Goal: Information Seeking & Learning: Learn about a topic

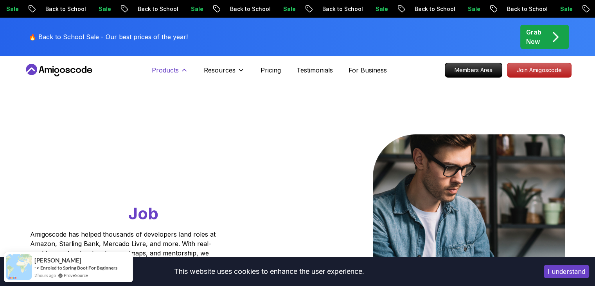
click at [173, 69] on p "Products" at bounding box center [165, 69] width 27 height 9
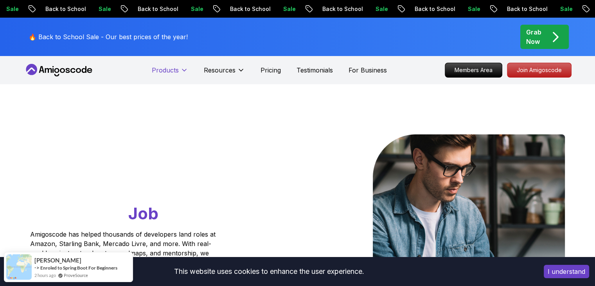
click at [173, 69] on p "Products" at bounding box center [165, 69] width 27 height 9
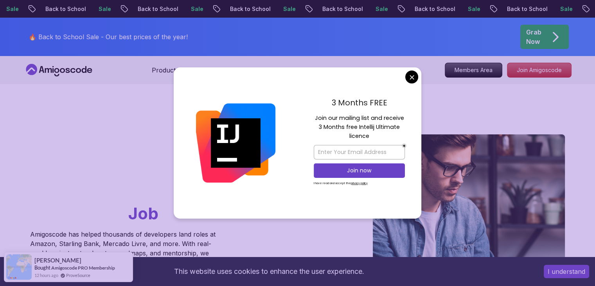
drag, startPoint x: 328, startPoint y: 120, endPoint x: 371, endPoint y: 131, distance: 44.0
click at [371, 131] on p "Join our mailing list and receive 3 Months free Intellij Ultimate licence" at bounding box center [359, 127] width 91 height 27
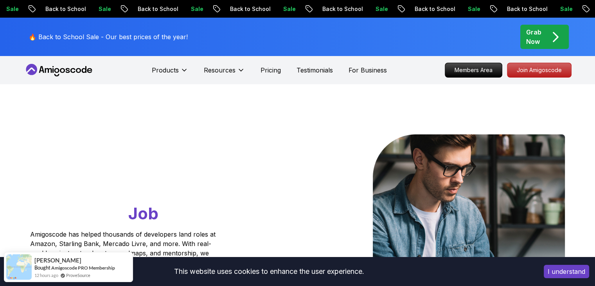
click at [270, 72] on p "Pricing" at bounding box center [271, 69] width 20 height 9
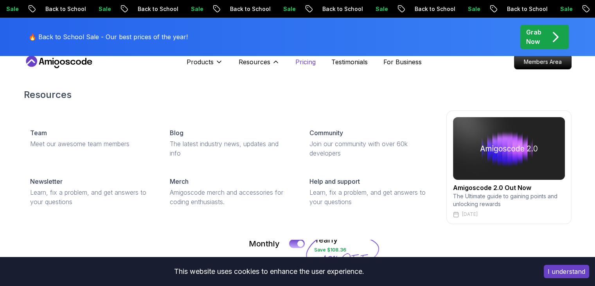
scroll to position [13, 0]
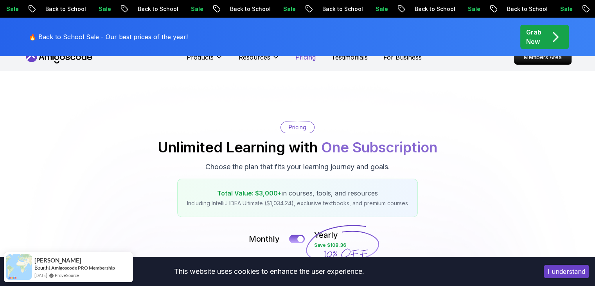
click at [308, 61] on p "Pricing" at bounding box center [306, 56] width 20 height 9
click at [308, 58] on p "Pricing" at bounding box center [306, 56] width 20 height 9
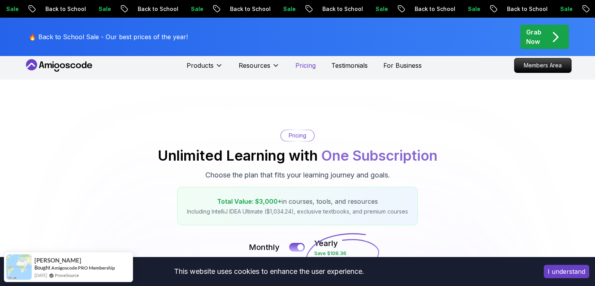
scroll to position [0, 0]
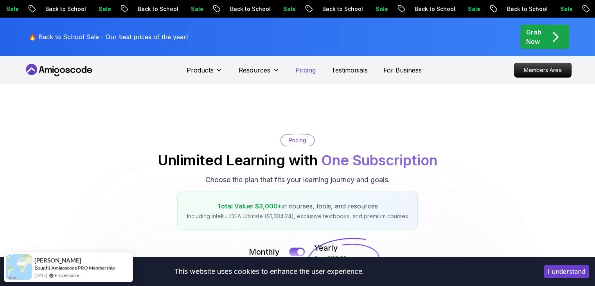
click at [302, 69] on p "Pricing" at bounding box center [306, 69] width 20 height 9
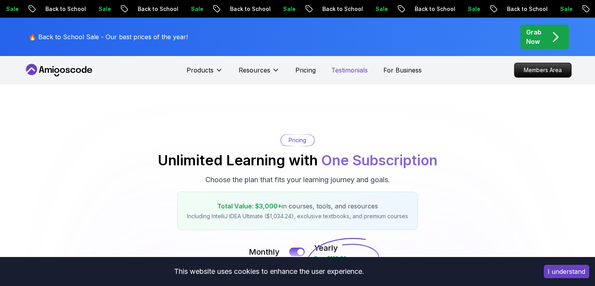
click at [355, 73] on p "Testimonials" at bounding box center [350, 69] width 36 height 9
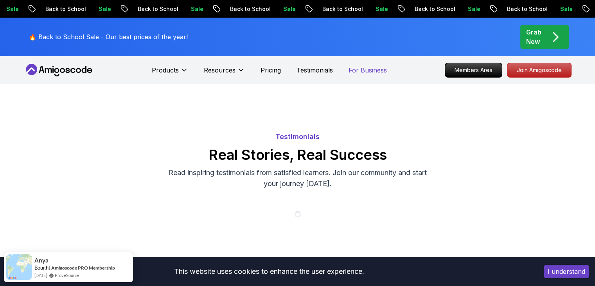
click at [366, 74] on p "For Business" at bounding box center [368, 69] width 38 height 9
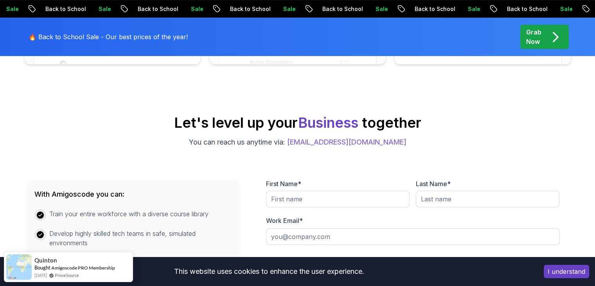
scroll to position [300, 0]
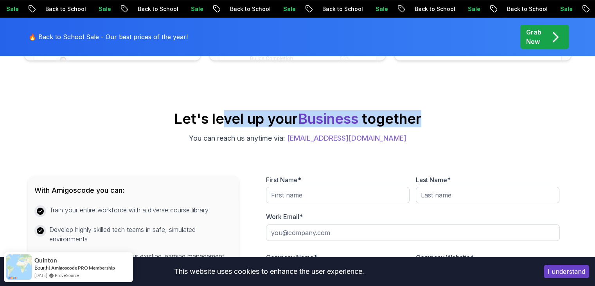
drag, startPoint x: 225, startPoint y: 116, endPoint x: 470, endPoint y: 119, distance: 245.5
click at [470, 119] on div "Let's level up your Business together You can reach us anytime via: hello@amigo…" at bounding box center [298, 127] width 540 height 33
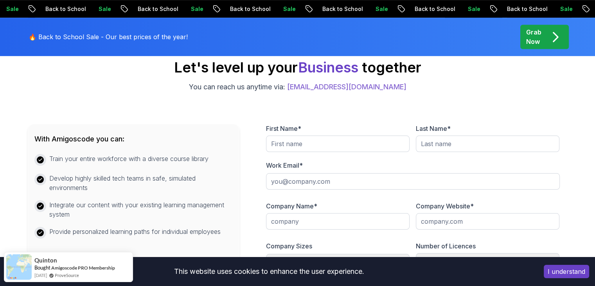
scroll to position [365, 0]
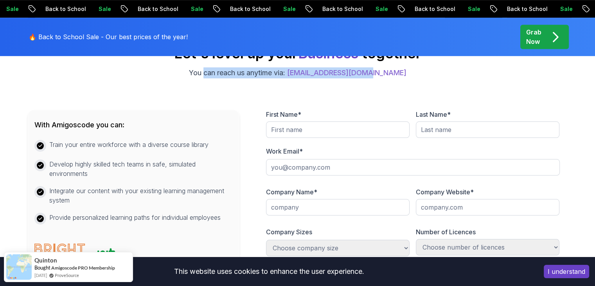
drag, startPoint x: 220, startPoint y: 76, endPoint x: 399, endPoint y: 77, distance: 178.9
click at [399, 77] on div "Let's level up your Business together You can reach us anytime via: hello@amigo…" at bounding box center [298, 61] width 540 height 33
drag, startPoint x: 399, startPoint y: 77, endPoint x: 234, endPoint y: 74, distance: 164.8
click at [234, 74] on div "Let's level up your Business together You can reach us anytime via: hello@amigo…" at bounding box center [298, 61] width 540 height 33
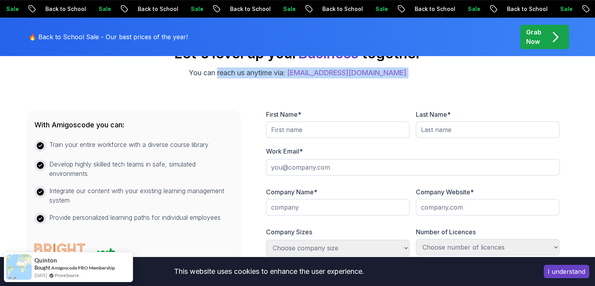
click at [234, 74] on p "You can reach us anytime via: hello@amigoscode.com" at bounding box center [298, 72] width 218 height 11
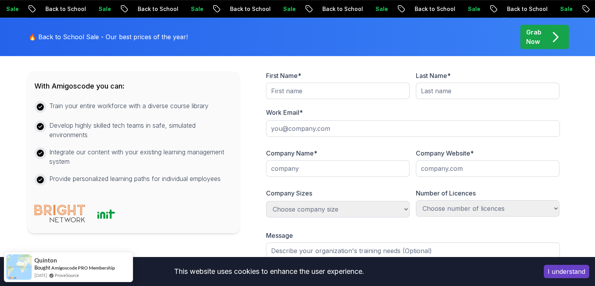
scroll to position [404, 0]
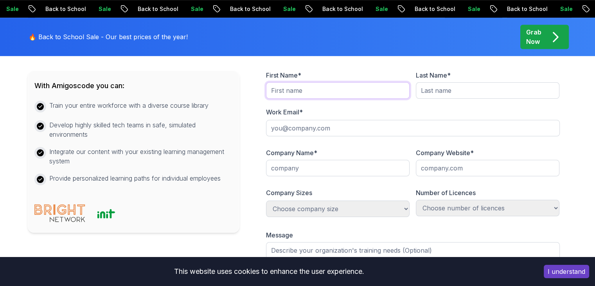
drag, startPoint x: 313, startPoint y: 92, endPoint x: 377, endPoint y: 86, distance: 64.8
click at [313, 92] on input "text" at bounding box center [338, 90] width 144 height 16
click at [431, 87] on input "text" at bounding box center [488, 90] width 144 height 16
click at [422, 135] on input "email" at bounding box center [413, 128] width 294 height 16
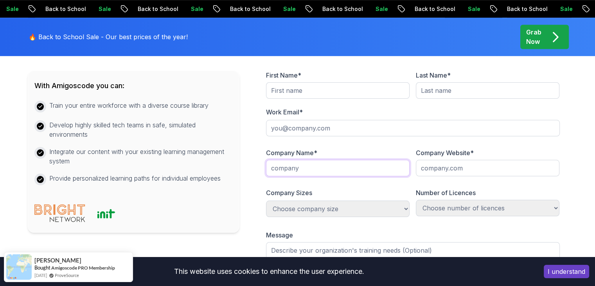
click at [282, 160] on input "text" at bounding box center [338, 168] width 144 height 16
click at [490, 162] on input "text" at bounding box center [488, 168] width 144 height 16
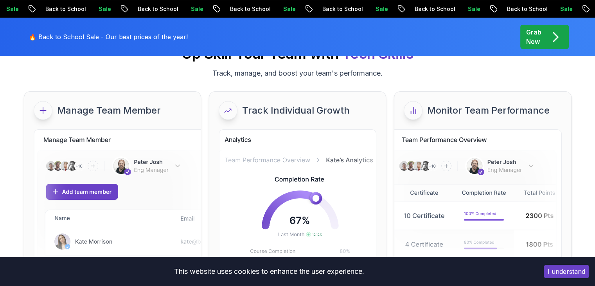
scroll to position [0, 0]
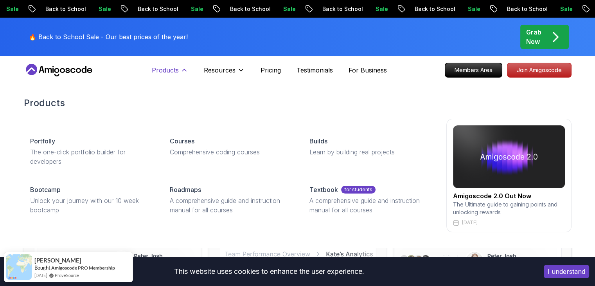
click at [172, 75] on button "Products" at bounding box center [170, 73] width 36 height 16
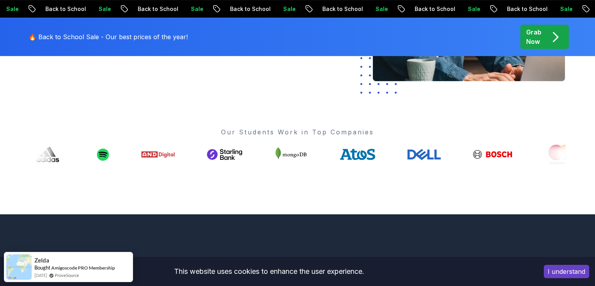
scroll to position [261, 0]
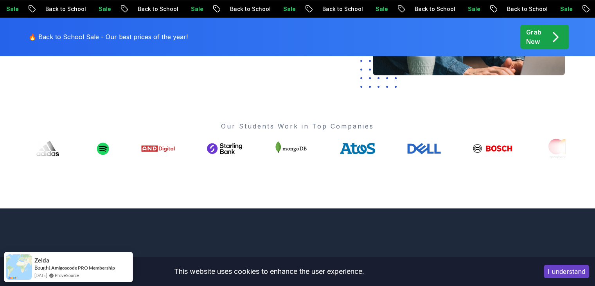
drag, startPoint x: 506, startPoint y: 159, endPoint x: 353, endPoint y: 163, distance: 152.7
click at [353, 163] on div "Go From Learning to Hired: Master Java, Spring Boot & Cloud Skills That Get You…" at bounding box center [298, 15] width 548 height 385
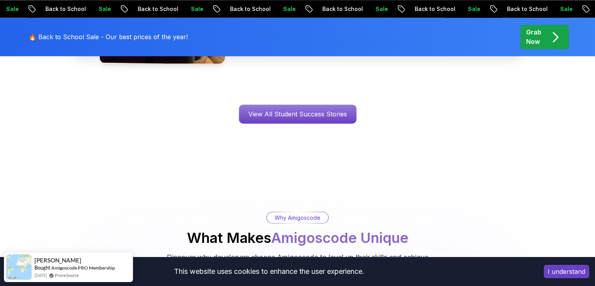
scroll to position [1292, 0]
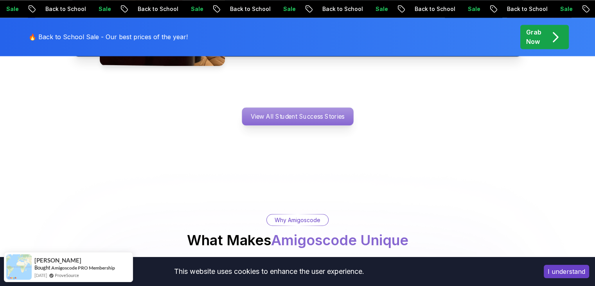
click at [282, 110] on p "View All Student Success Stories" at bounding box center [298, 116] width 112 height 18
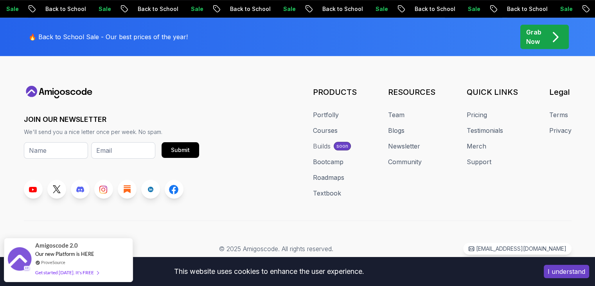
scroll to position [1174, 0]
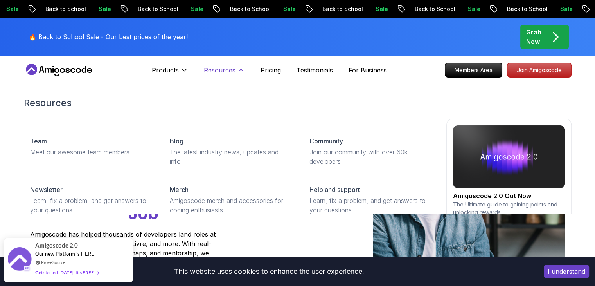
click at [218, 77] on button "Resources" at bounding box center [224, 73] width 41 height 16
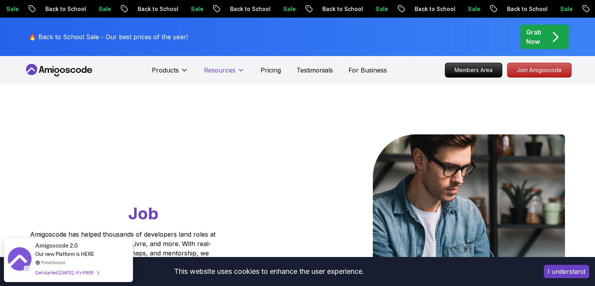
click at [218, 77] on button "Resources" at bounding box center [224, 73] width 41 height 16
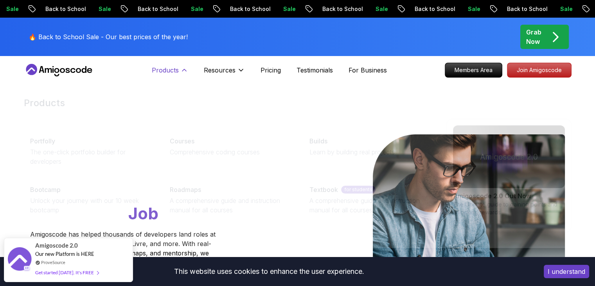
click at [166, 67] on div "Products Products Portfolly The one-click portfolio builder for developers Cour…" at bounding box center [170, 70] width 36 height 16
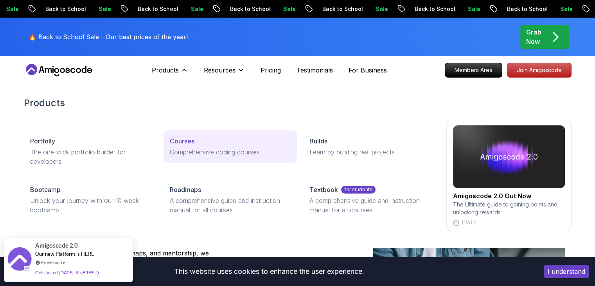
click at [183, 158] on link "Courses Comprehensive coding courses" at bounding box center [230, 146] width 133 height 33
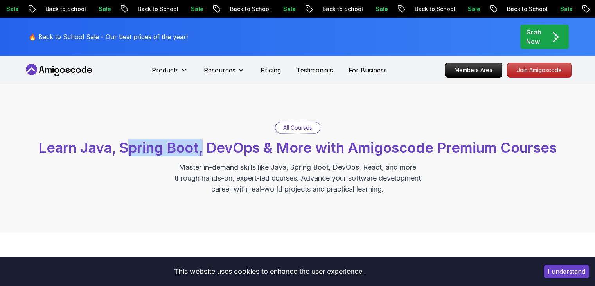
drag, startPoint x: 125, startPoint y: 148, endPoint x: 202, endPoint y: 142, distance: 76.6
click at [202, 142] on span "Learn Java, Spring Boot, DevOps & More with Amigoscode Premium Courses" at bounding box center [297, 147] width 519 height 17
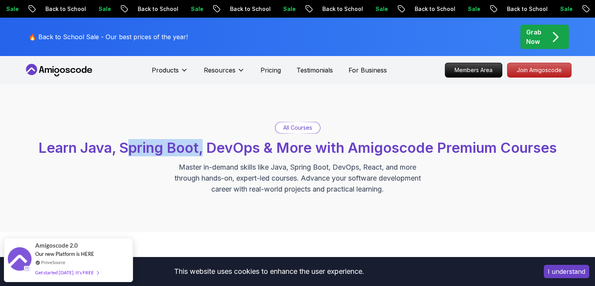
click at [168, 147] on span "Learn Java, Spring Boot, DevOps & More with Amigoscode Premium Courses" at bounding box center [297, 147] width 519 height 17
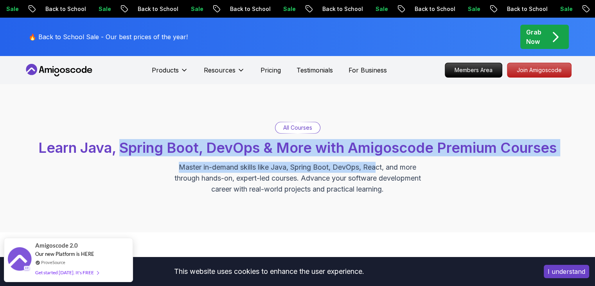
drag, startPoint x: 121, startPoint y: 144, endPoint x: 391, endPoint y: 153, distance: 270.3
click at [381, 157] on div "All Courses Learn Java, Spring Boot, DevOps & More with Amigoscode Premium Cour…" at bounding box center [298, 158] width 548 height 73
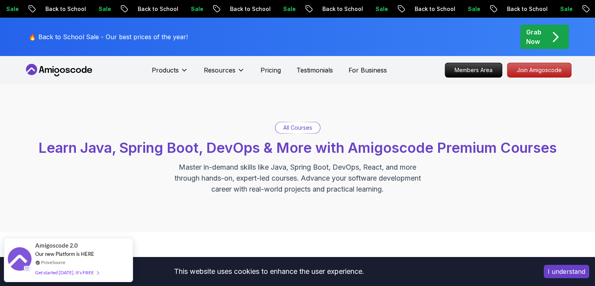
click at [391, 153] on span "Learn Java, Spring Boot, DevOps & More with Amigoscode Premium Courses" at bounding box center [297, 147] width 519 height 17
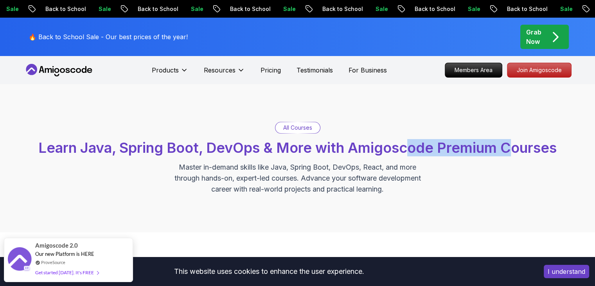
drag, startPoint x: 409, startPoint y: 148, endPoint x: 531, endPoint y: 151, distance: 121.4
click at [531, 151] on span "Learn Java, Spring Boot, DevOps & More with Amigoscode Premium Courses" at bounding box center [297, 147] width 519 height 17
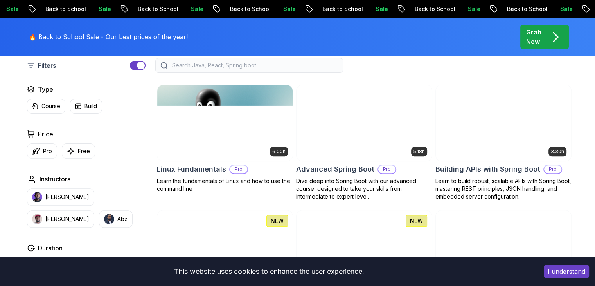
scroll to position [222, 0]
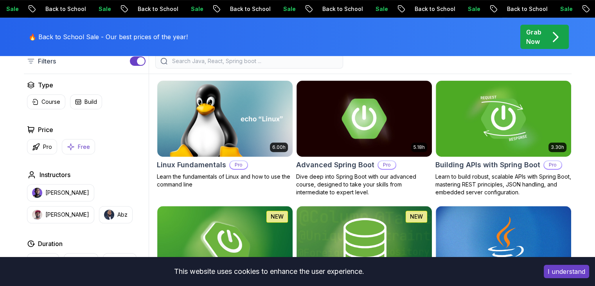
click at [72, 147] on icon "button" at bounding box center [71, 146] width 8 height 8
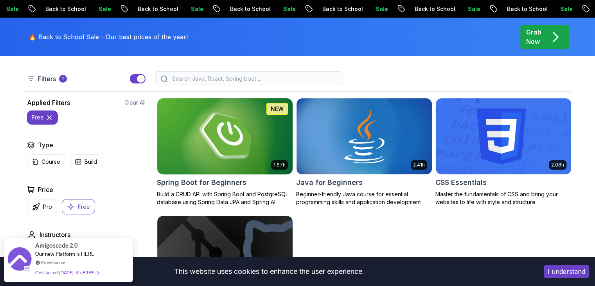
scroll to position [209, 0]
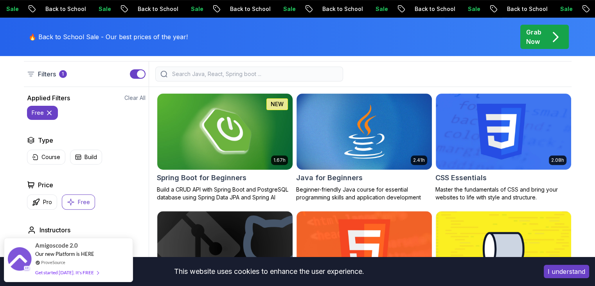
click at [261, 137] on img at bounding box center [225, 131] width 142 height 79
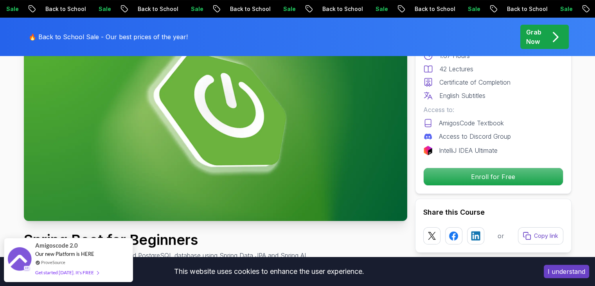
scroll to position [104, 0]
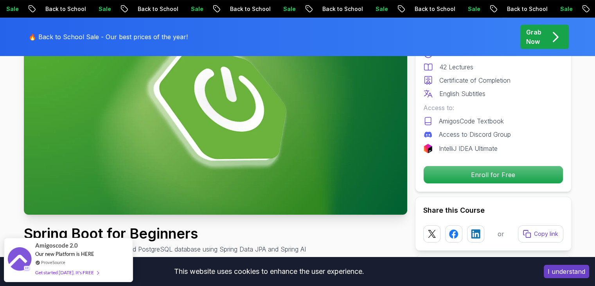
click at [300, 153] on img at bounding box center [216, 107] width 384 height 216
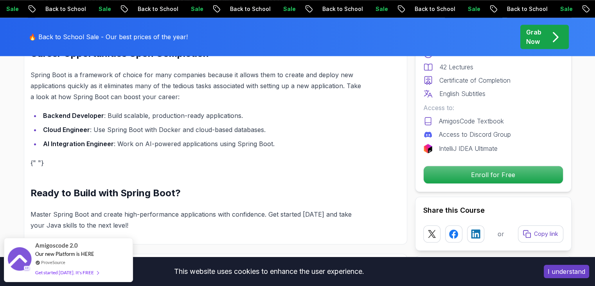
scroll to position [848, 0]
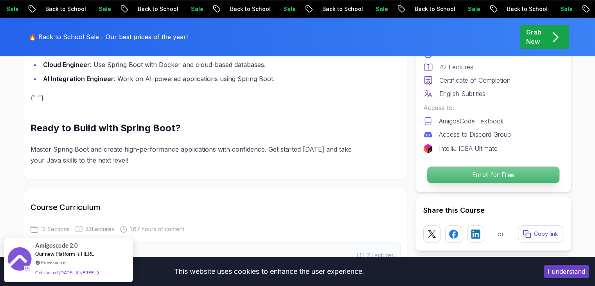
click at [461, 171] on p "Enroll for Free" at bounding box center [493, 174] width 132 height 16
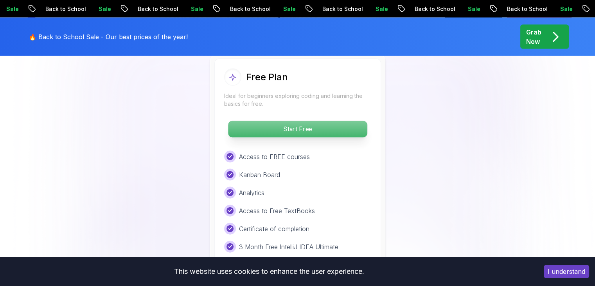
scroll to position [1669, 0]
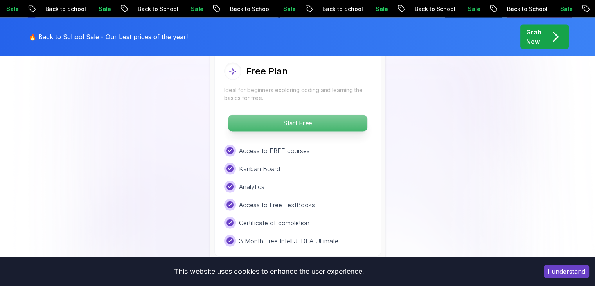
click at [301, 115] on p "Start Free" at bounding box center [297, 123] width 139 height 16
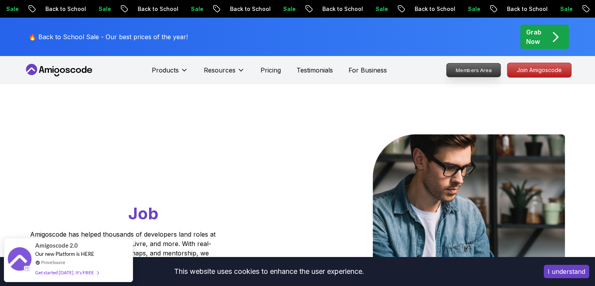
click at [460, 69] on p "Members Area" at bounding box center [474, 69] width 54 height 13
click at [361, 68] on p "For Business" at bounding box center [368, 69] width 38 height 9
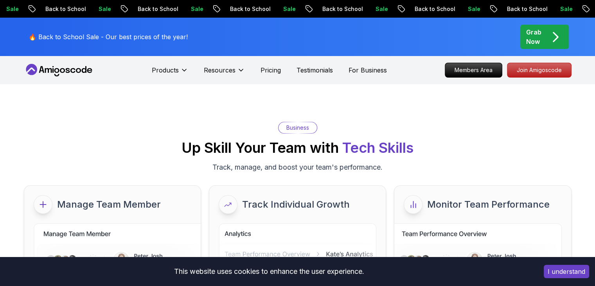
click at [311, 64] on div "Products Resources Pricing Testimonials For Business" at bounding box center [269, 70] width 235 height 16
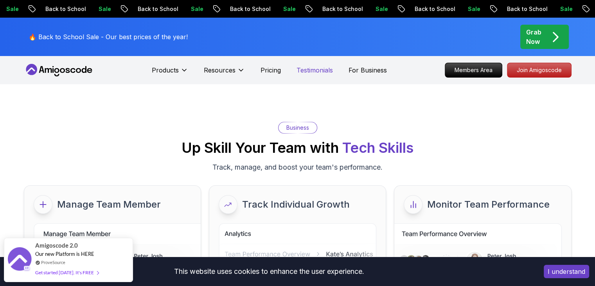
click at [310, 69] on p "Testimonials" at bounding box center [315, 69] width 36 height 9
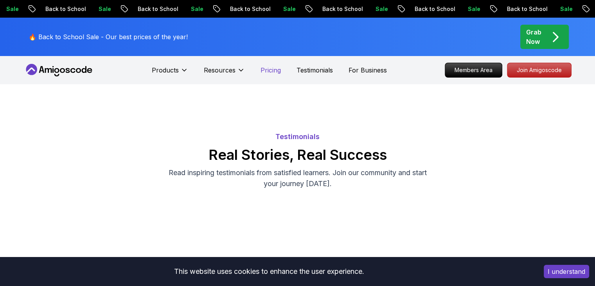
click at [273, 70] on p "Pricing" at bounding box center [271, 69] width 20 height 9
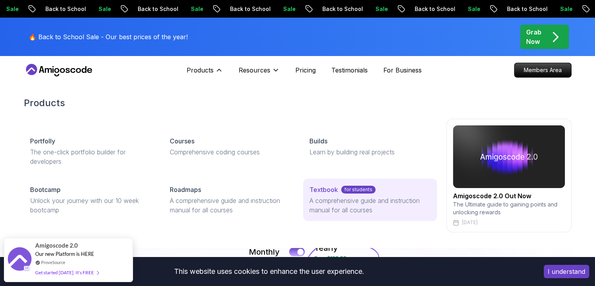
click at [337, 203] on p "A comprehensive guide and instruction manual for all courses" at bounding box center [370, 205] width 121 height 19
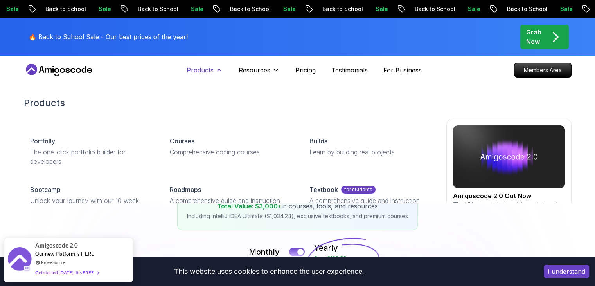
click at [217, 69] on icon at bounding box center [219, 70] width 8 height 8
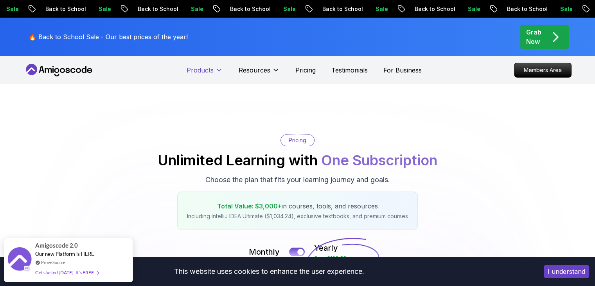
click at [217, 69] on icon at bounding box center [219, 70] width 8 height 8
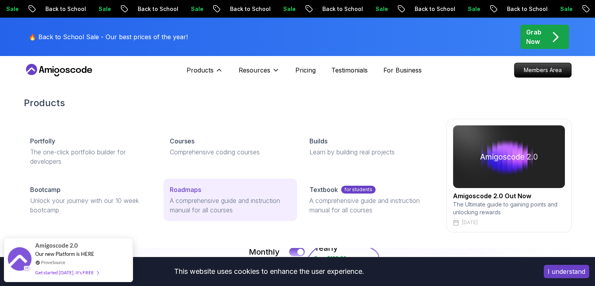
click at [201, 195] on link "Roadmaps A comprehensive guide and instruction manual for all courses" at bounding box center [230, 200] width 133 height 42
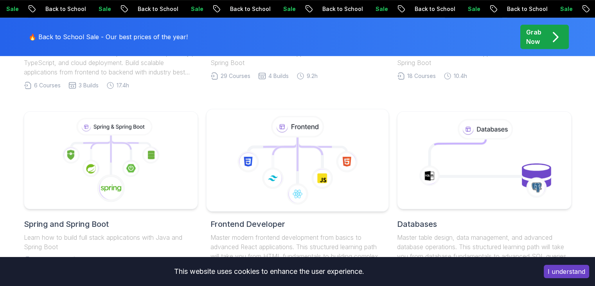
scroll to position [333, 0]
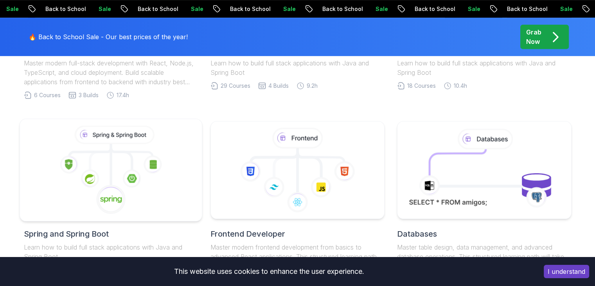
click at [126, 169] on icon at bounding box center [131, 178] width 19 height 19
click at [103, 166] on icon at bounding box center [110, 170] width 169 height 89
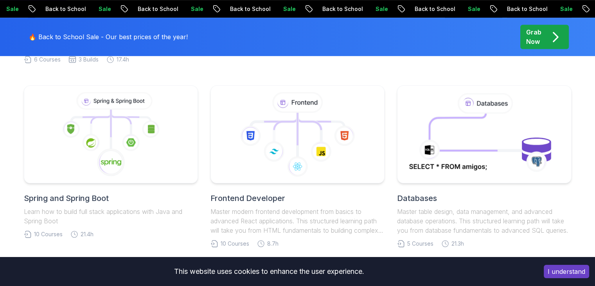
scroll to position [385, 0]
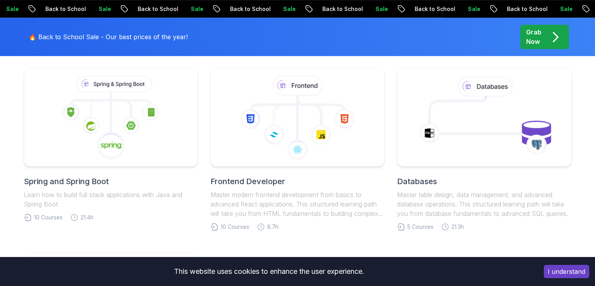
click at [74, 181] on h2 "Spring and Spring Boot" at bounding box center [111, 181] width 174 height 11
click at [92, 155] on icon at bounding box center [110, 117] width 169 height 89
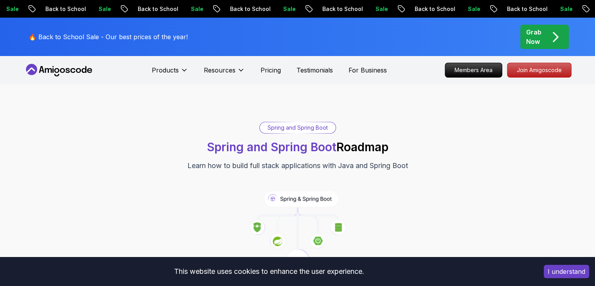
drag, startPoint x: 222, startPoint y: 72, endPoint x: 335, endPoint y: 61, distance: 113.7
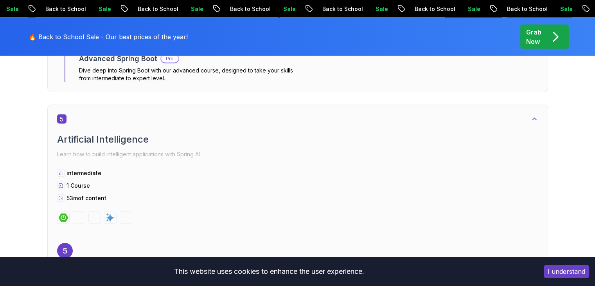
scroll to position [1579, 0]
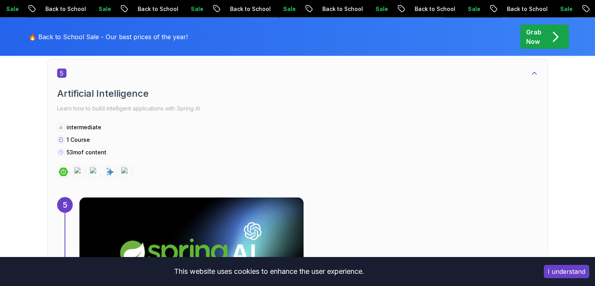
drag, startPoint x: 335, startPoint y: 152, endPoint x: 458, endPoint y: 152, distance: 123.3
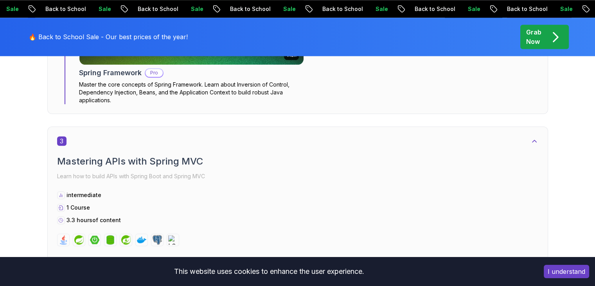
scroll to position [887, 0]
